Goal: Check status: Check status

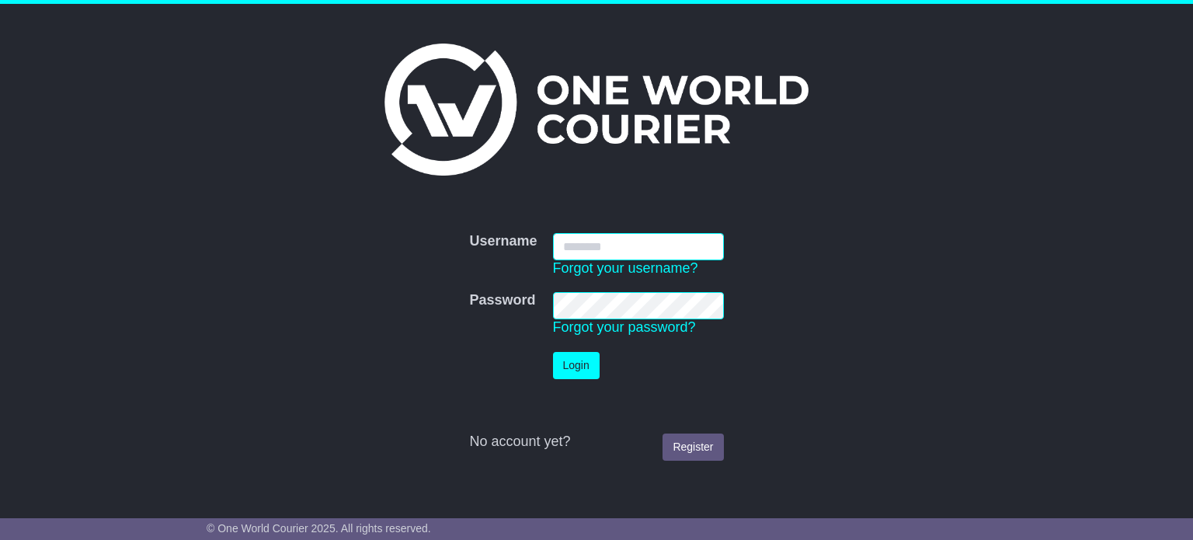
type input "**********"
click at [581, 371] on button "Login" at bounding box center [576, 365] width 47 height 27
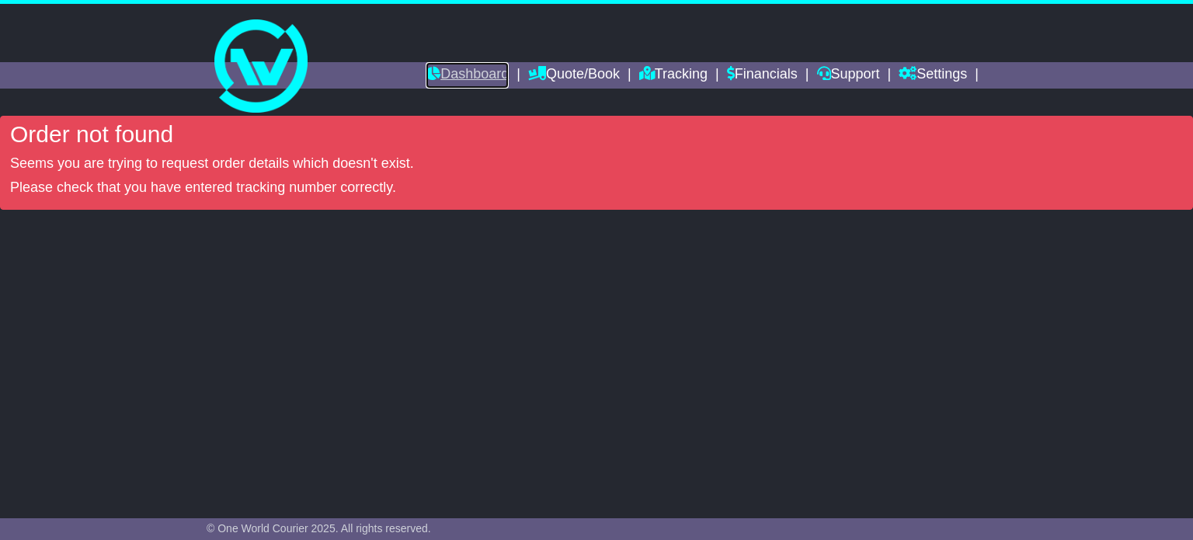
click at [485, 71] on link "Dashboard" at bounding box center [467, 75] width 83 height 26
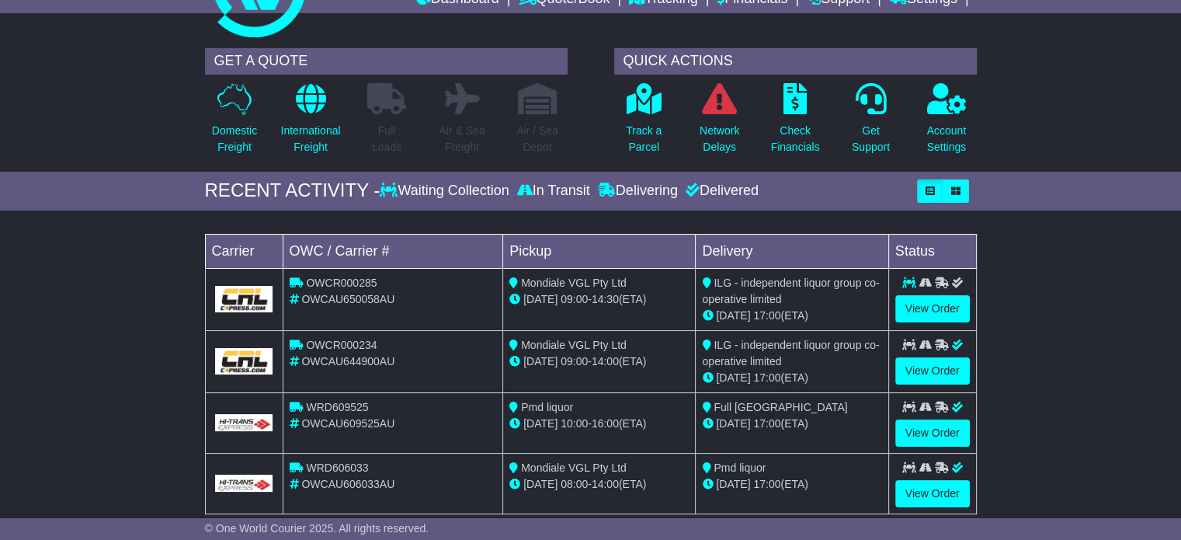
scroll to position [78, 0]
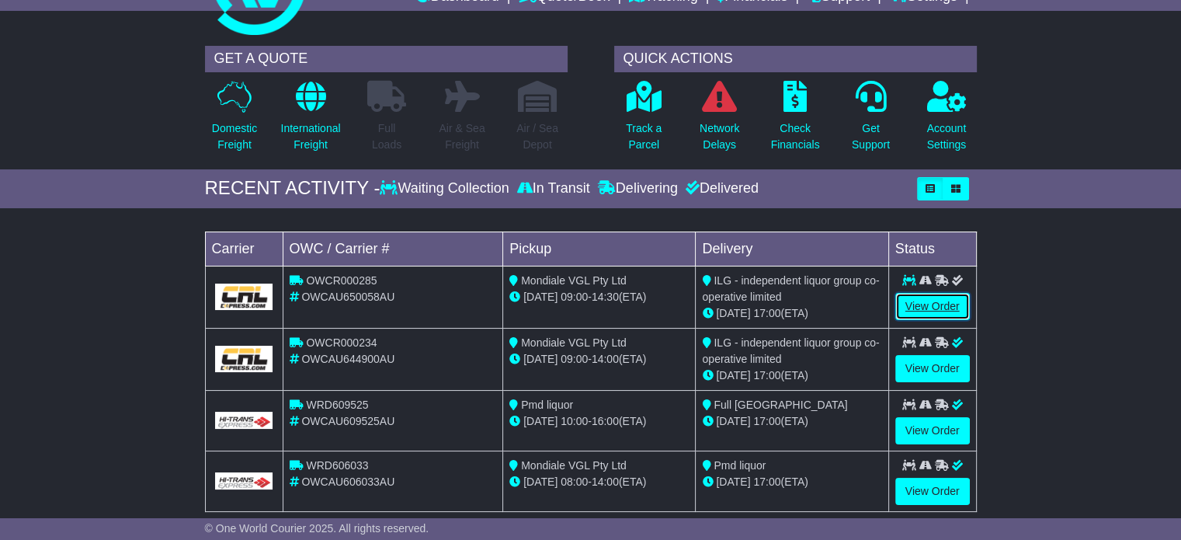
click at [920, 298] on link "View Order" at bounding box center [932, 306] width 75 height 27
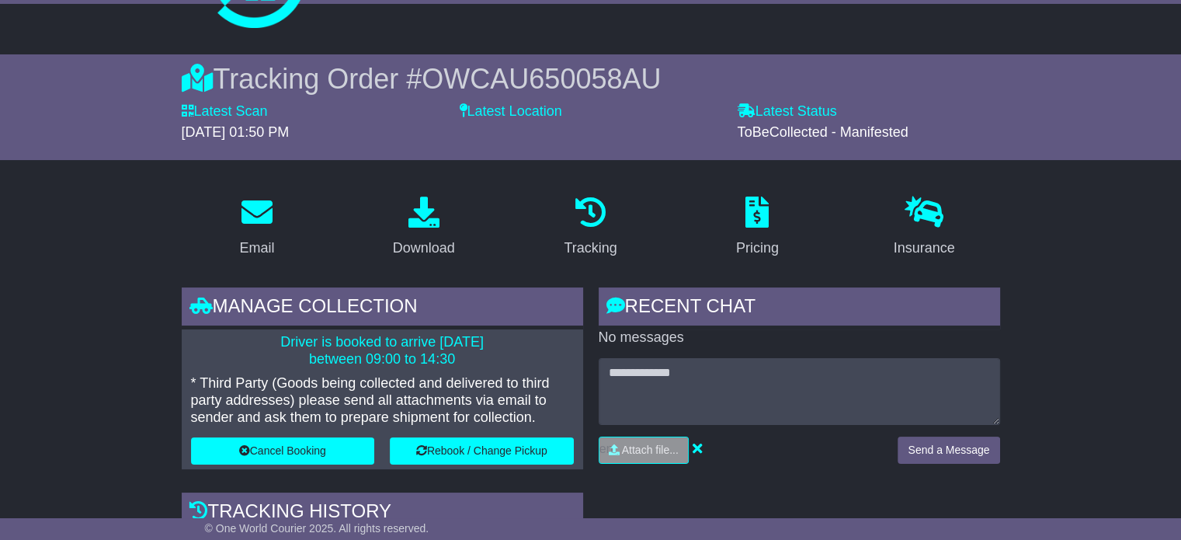
scroll to position [75, 0]
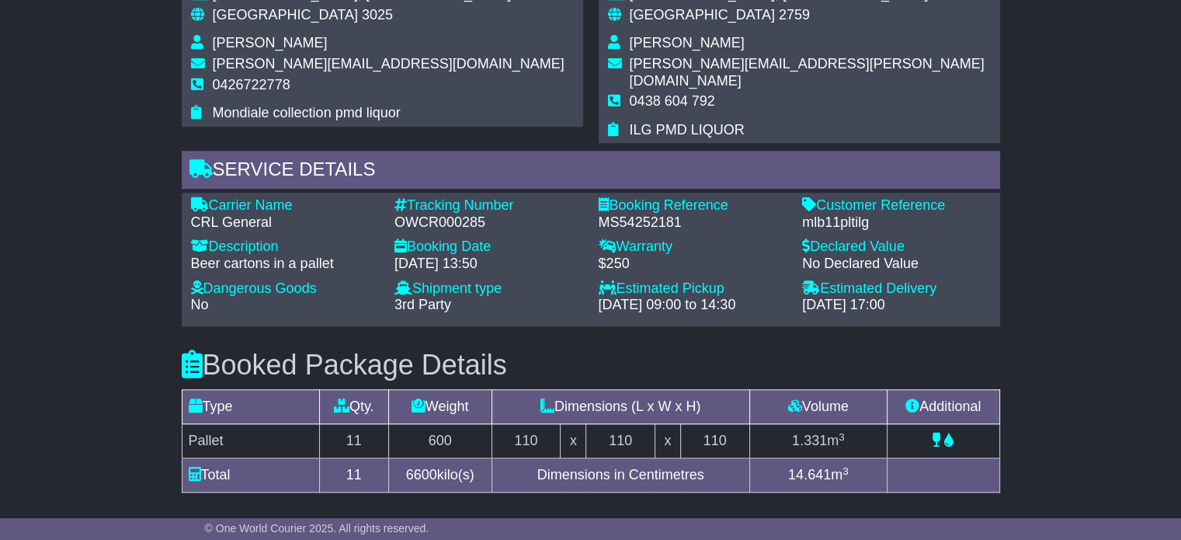
scroll to position [1550, 0]
